Goal: Information Seeking & Learning: Learn about a topic

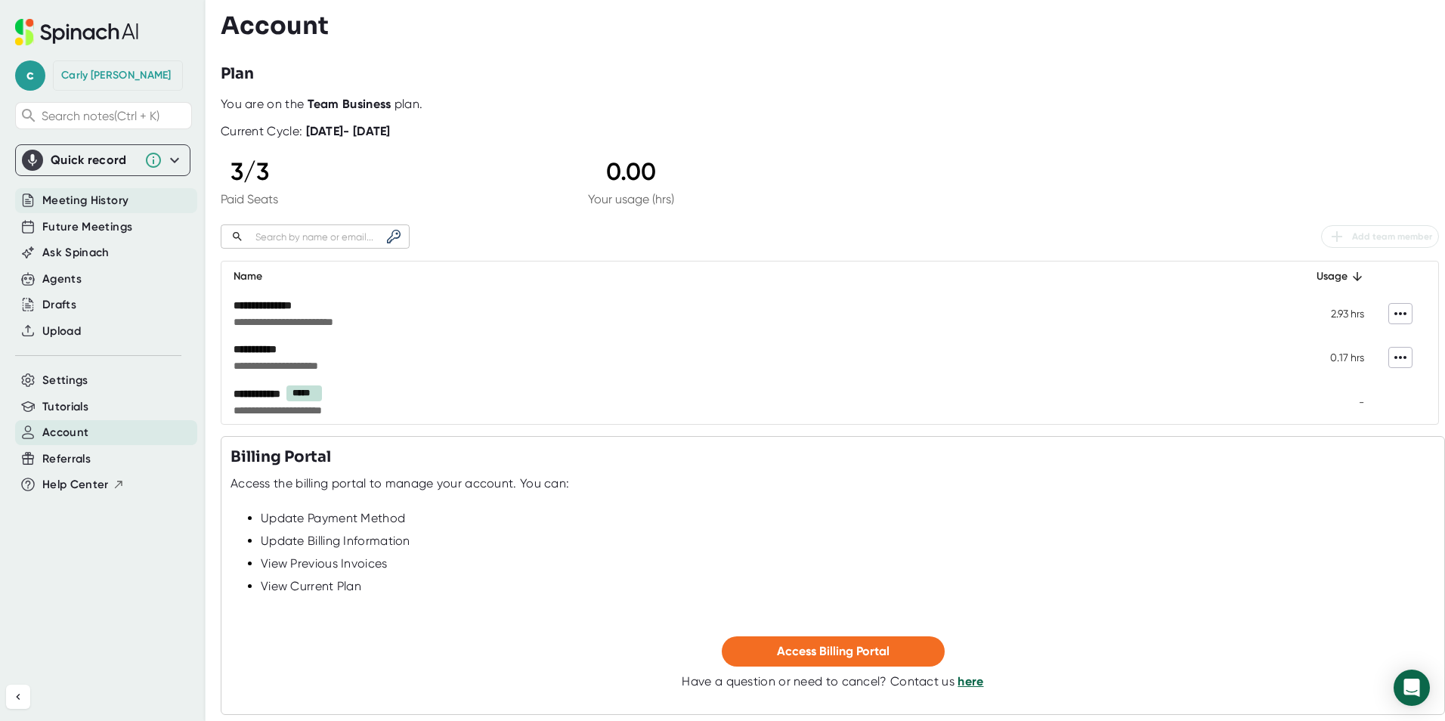
click at [69, 203] on span "Meeting History" at bounding box center [85, 200] width 86 height 17
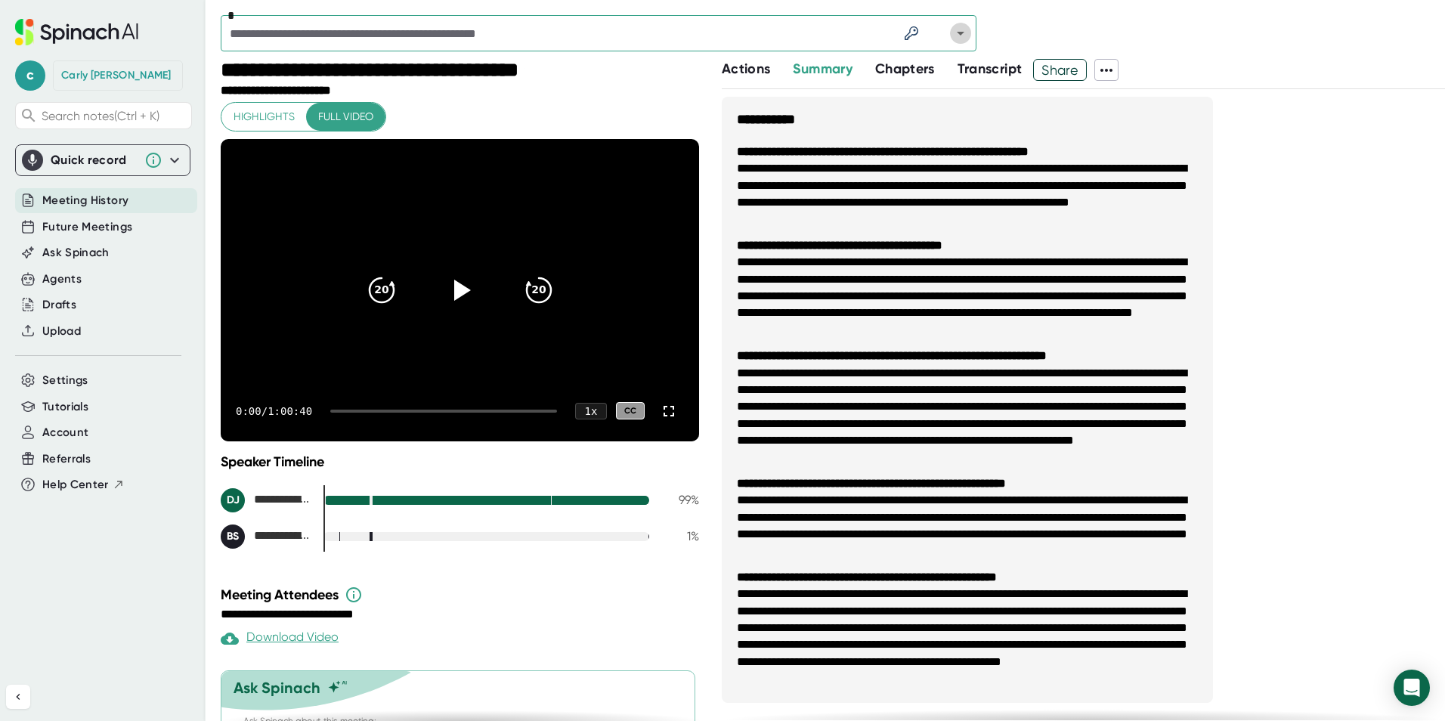
click at [955, 32] on icon "Open" at bounding box center [961, 33] width 18 height 18
click at [1060, 20] on div "*" at bounding box center [833, 37] width 1224 height 44
click at [42, 308] on div "Drafts" at bounding box center [106, 305] width 182 height 25
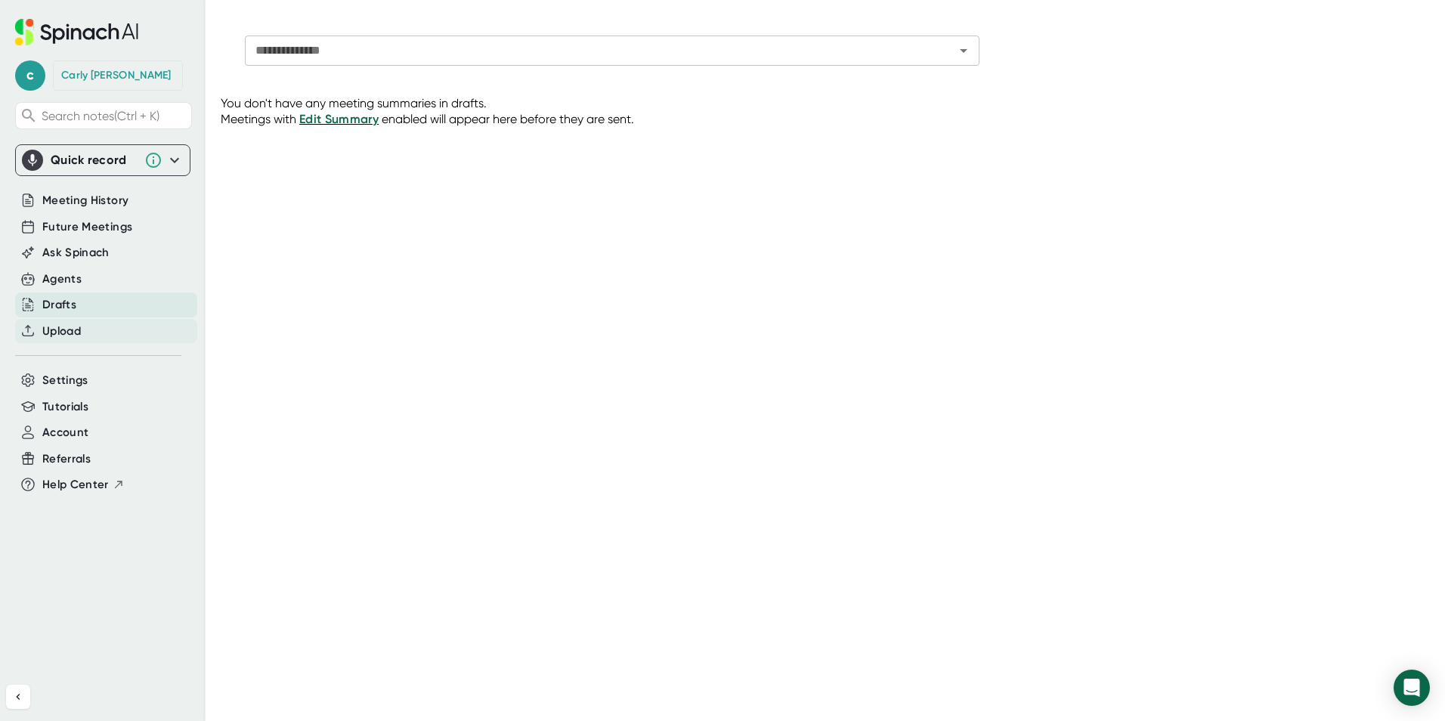
click at [65, 330] on span "Upload" at bounding box center [61, 331] width 39 height 17
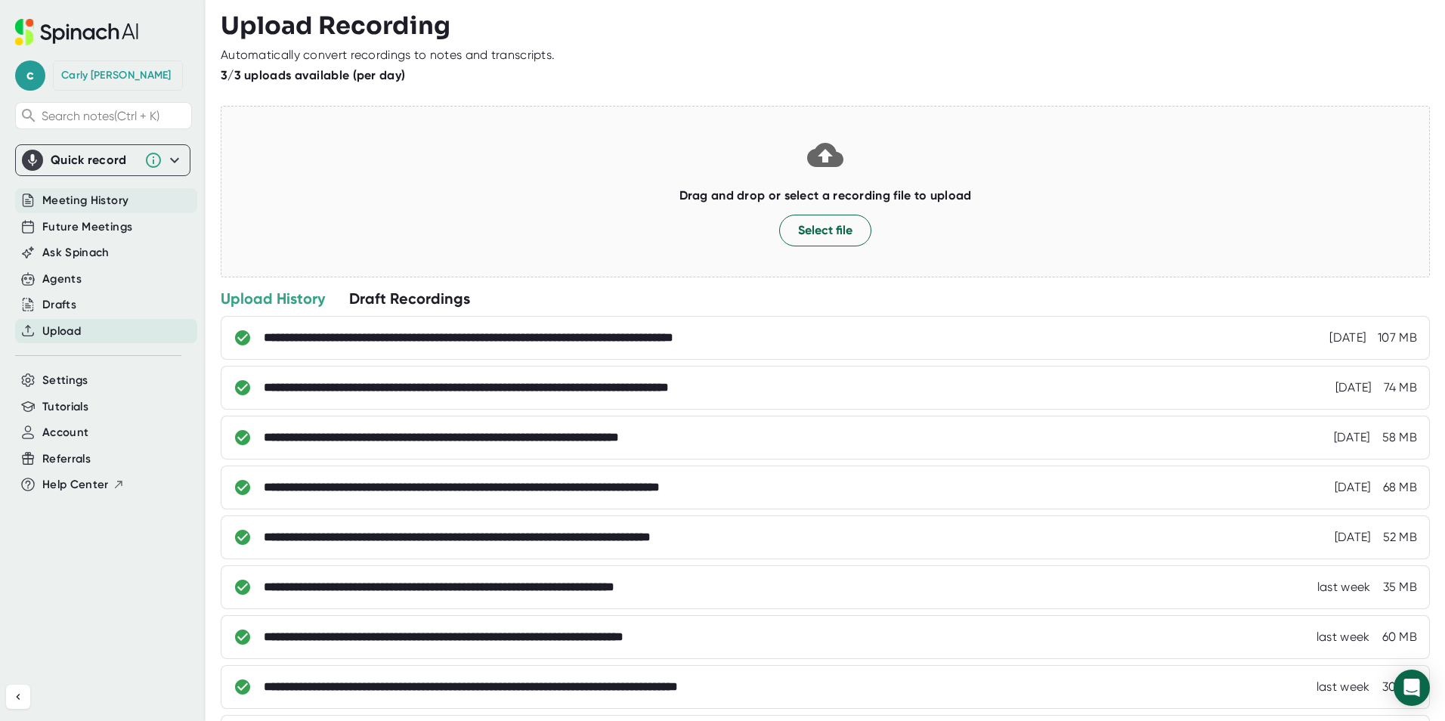
click at [112, 203] on span "Meeting History" at bounding box center [85, 200] width 86 height 17
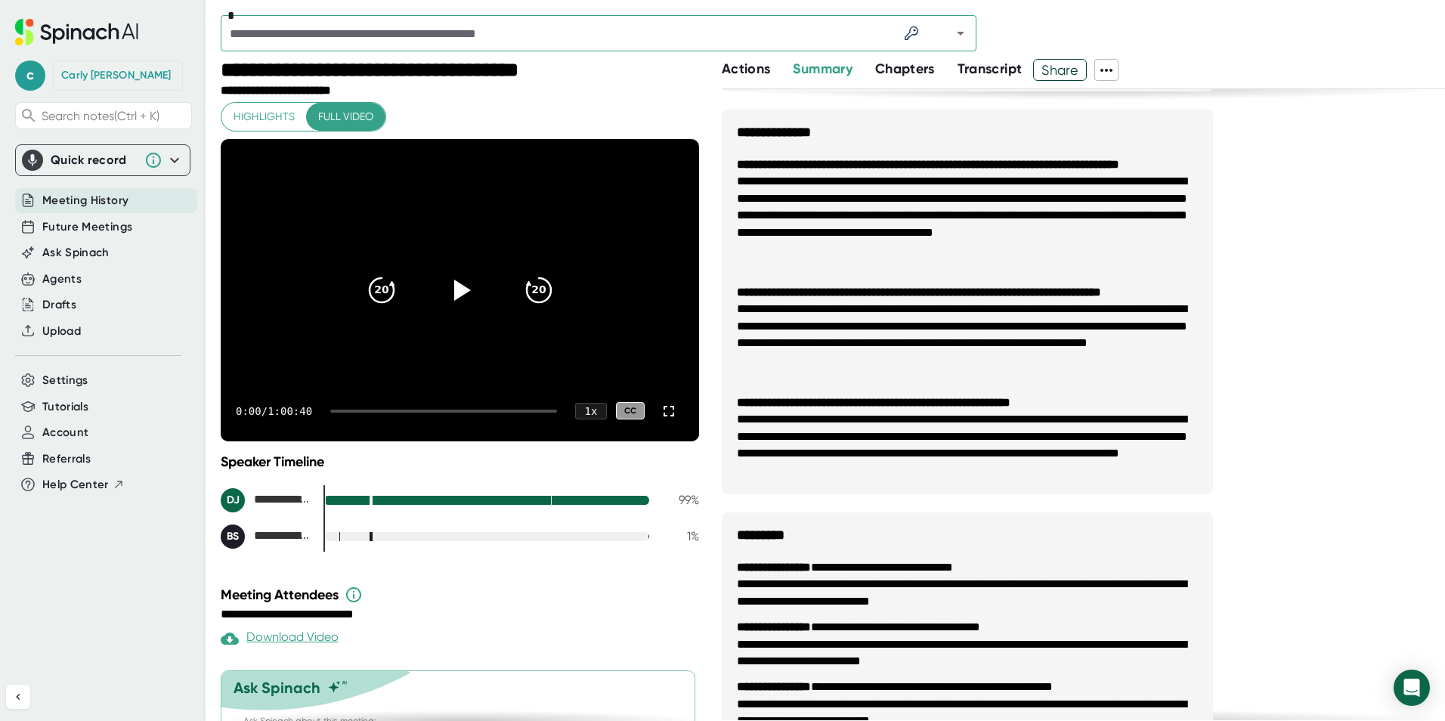
scroll to position [1298, 0]
